Goal: Task Accomplishment & Management: Use online tool/utility

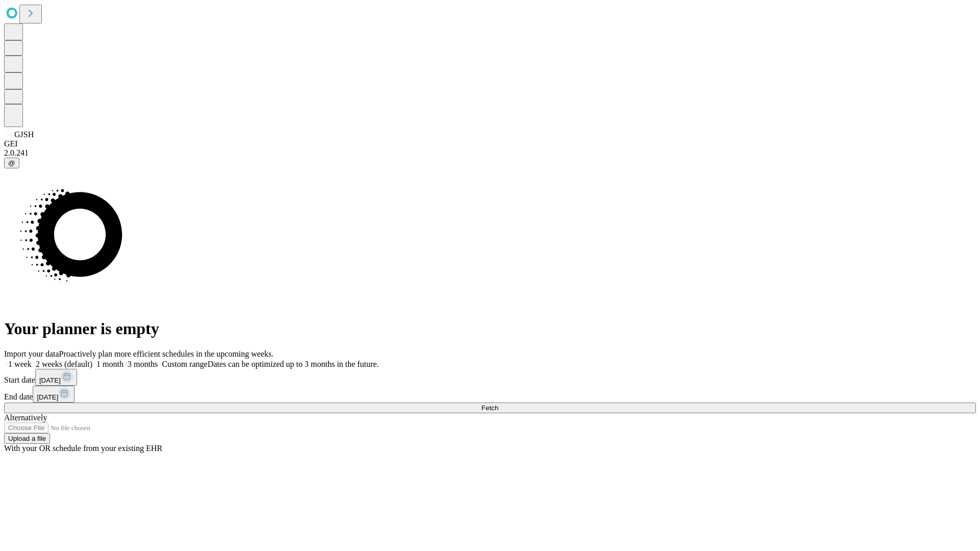
click at [498, 404] on span "Fetch" at bounding box center [490, 408] width 17 height 8
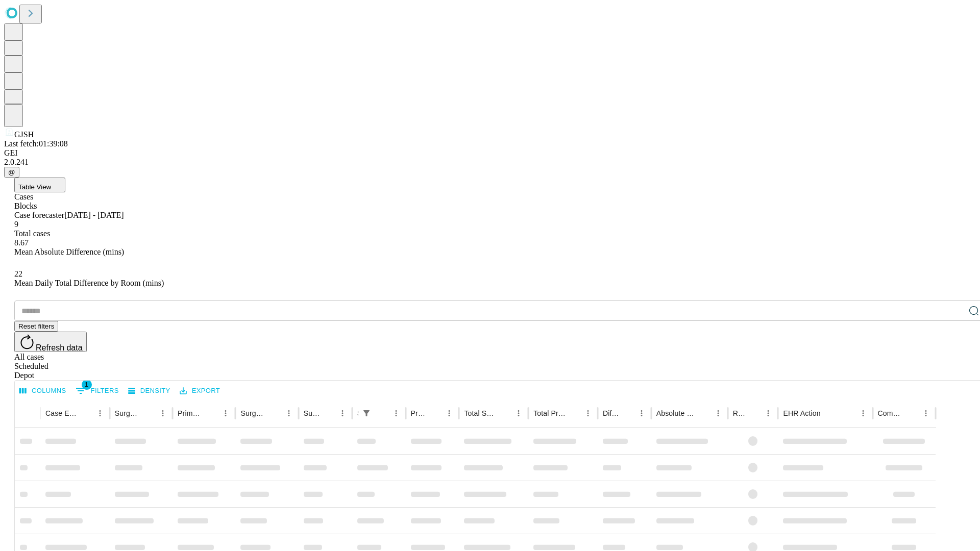
click at [954, 371] on div "Depot" at bounding box center [500, 375] width 972 height 9
